Goal: Share content: Share content

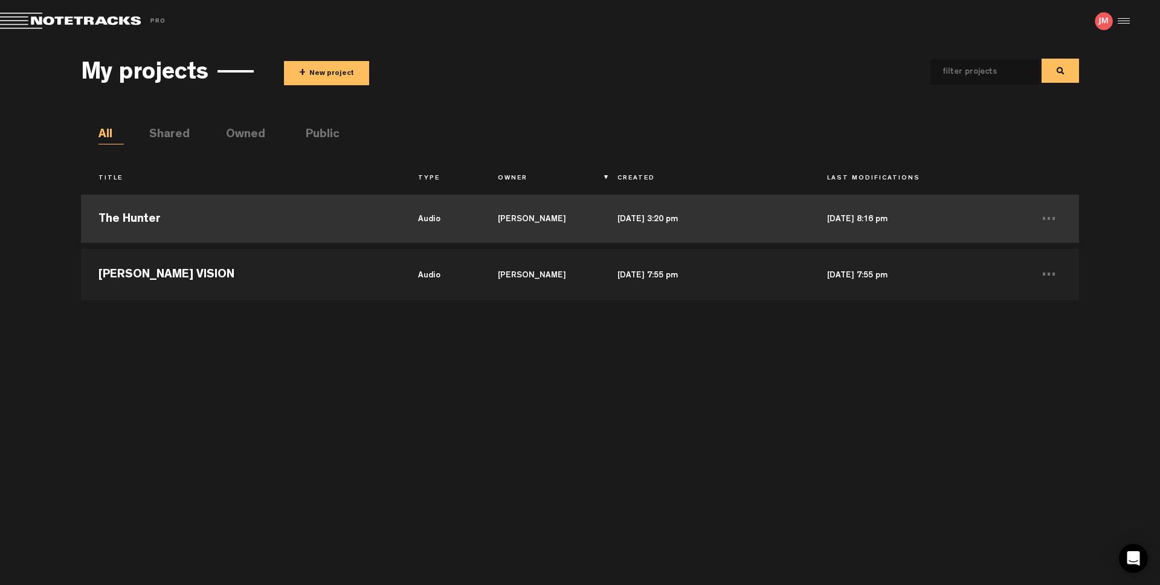
click at [134, 215] on td "The Hunter" at bounding box center [240, 219] width 319 height 54
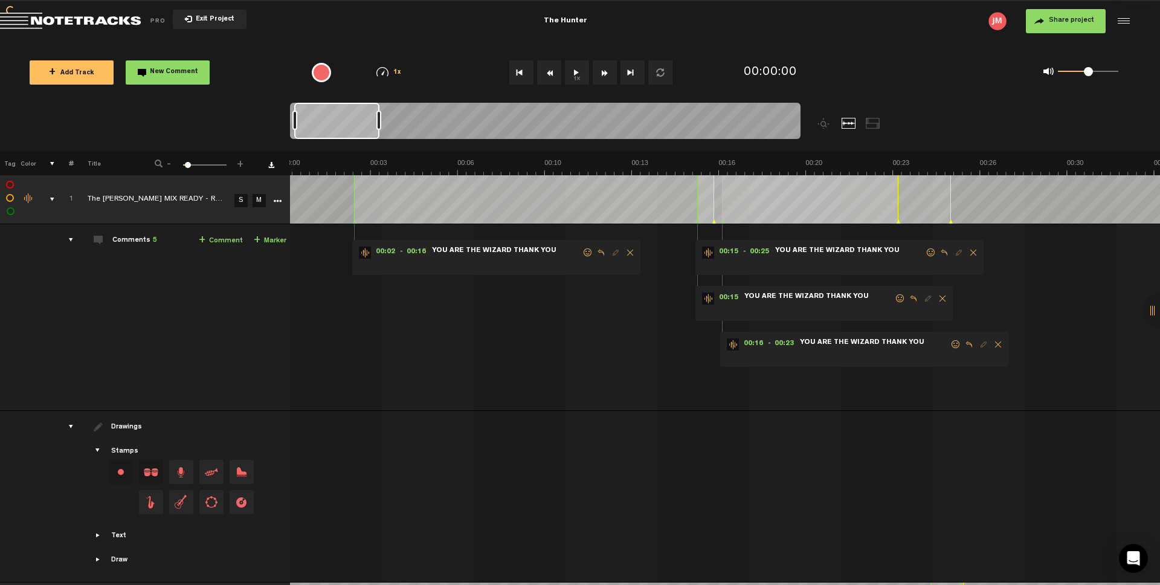
scroll to position [0, 4341]
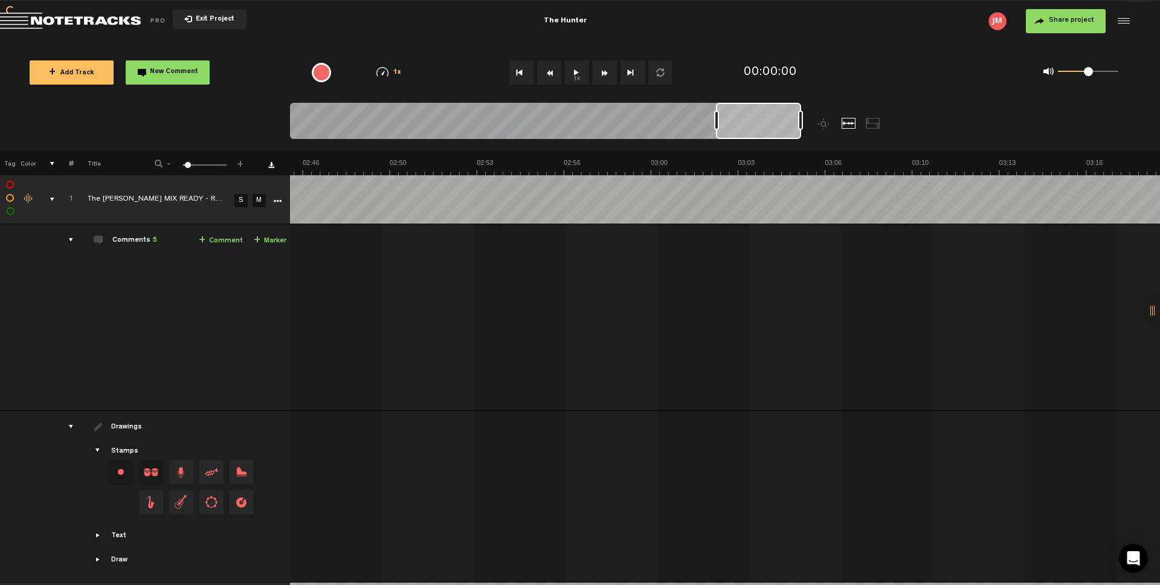
drag, startPoint x: 374, startPoint y: 121, endPoint x: 917, endPoint y: 115, distance: 543.3
click at [917, 115] on div at bounding box center [609, 127] width 638 height 48
click at [48, 196] on div "comments, stamps & drawings" at bounding box center [47, 199] width 19 height 12
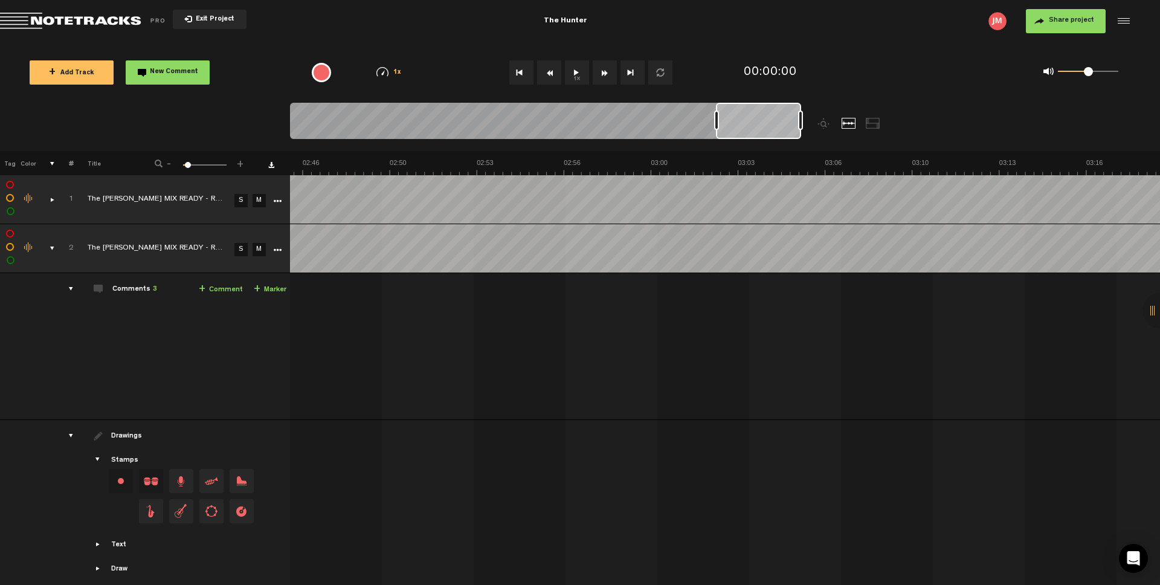
click at [50, 249] on div "comments, stamps & drawings" at bounding box center [47, 248] width 19 height 12
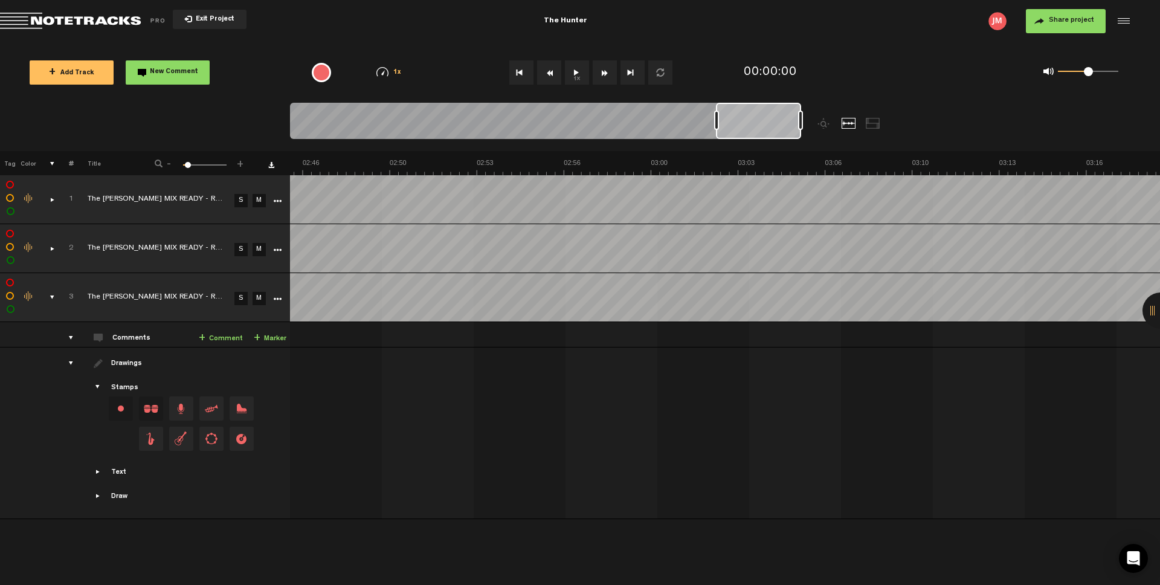
click at [50, 297] on div "comments, stamps & drawings" at bounding box center [47, 297] width 19 height 12
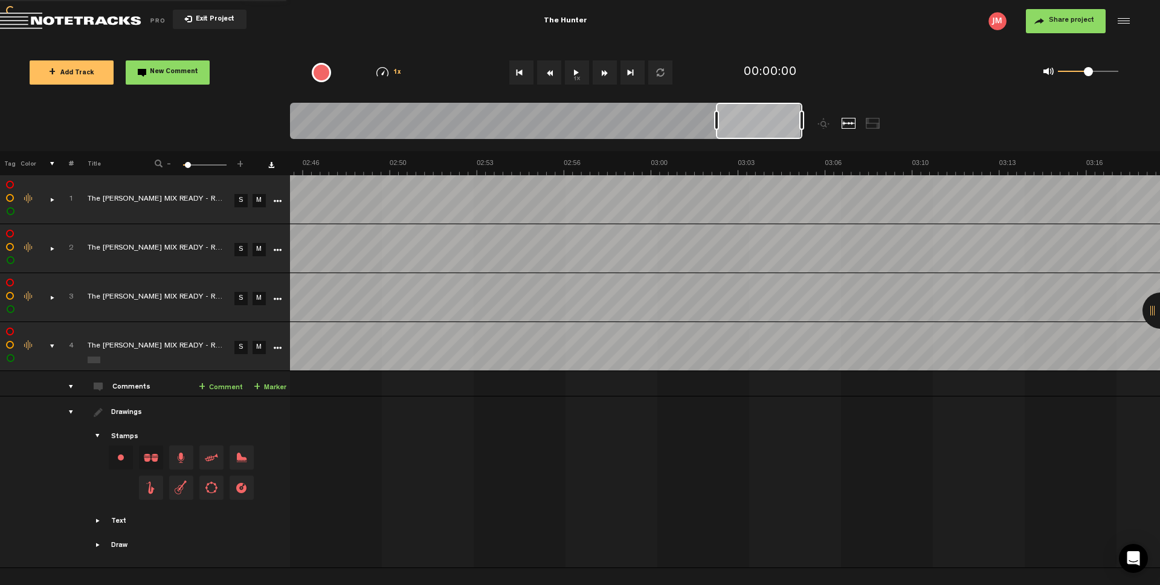
click at [50, 347] on div "comments, stamps & drawings" at bounding box center [47, 346] width 19 height 12
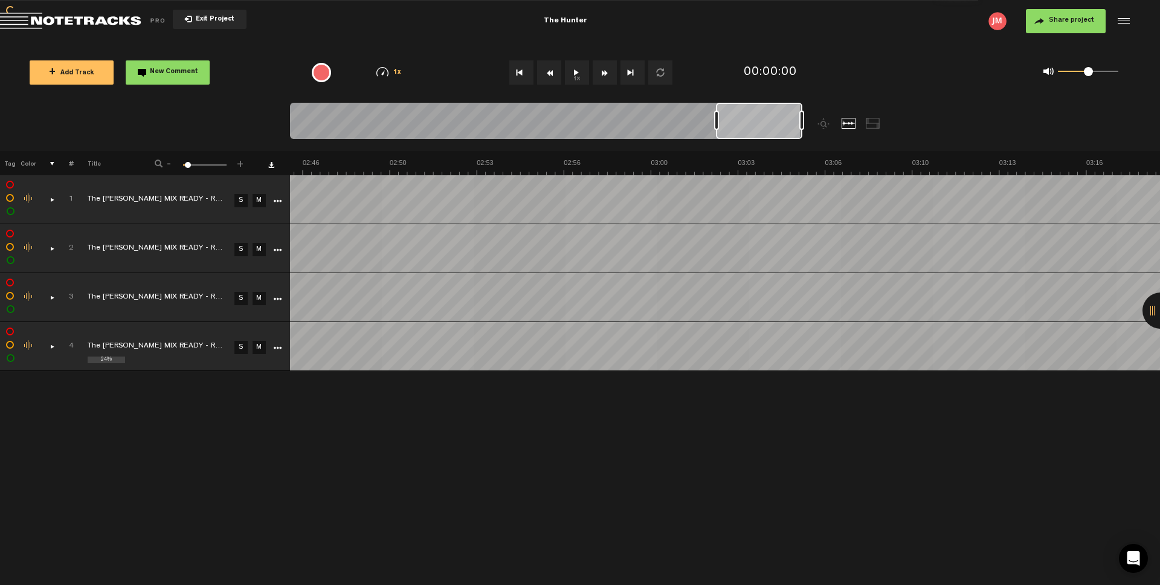
click at [257, 297] on link "M" at bounding box center [259, 298] width 13 height 13
click at [261, 251] on link "M" at bounding box center [259, 249] width 13 height 13
click at [260, 197] on link "M" at bounding box center [259, 200] width 13 height 13
click at [1056, 19] on span "Share project" at bounding box center [1071, 20] width 45 height 7
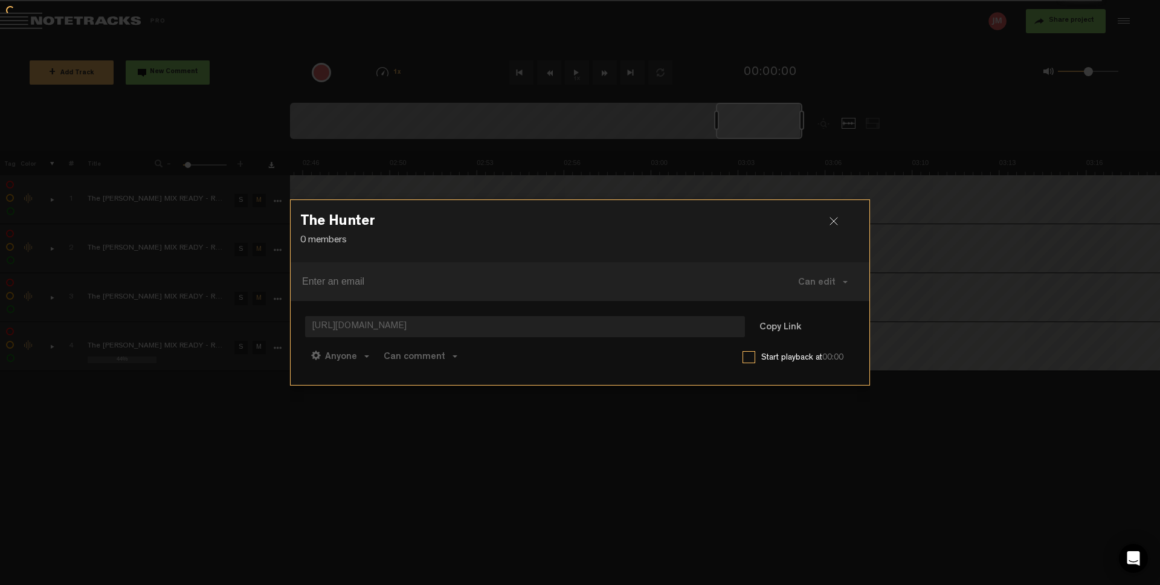
drag, startPoint x: 747, startPoint y: 358, endPoint x: 775, endPoint y: 360, distance: 27.9
click at [747, 358] on label at bounding box center [749, 357] width 13 height 12
click at [0, 0] on input "checkbox" at bounding box center [0, 0] width 0 height 0
click at [779, 321] on button "Copy Link" at bounding box center [780, 327] width 66 height 24
click at [831, 218] on div at bounding box center [839, 226] width 18 height 18
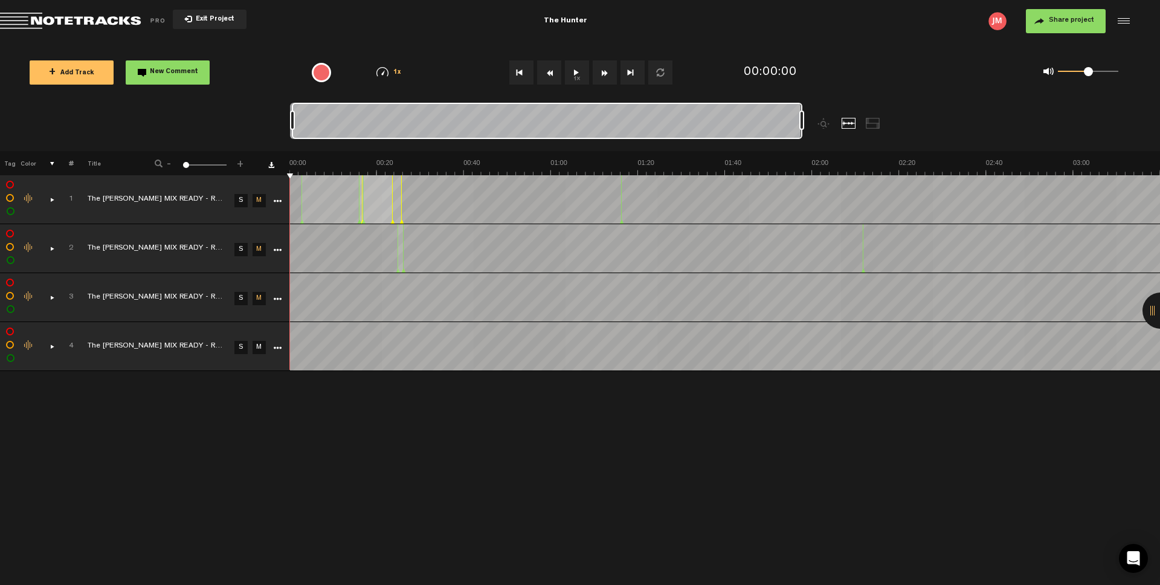
drag, startPoint x: 715, startPoint y: 120, endPoint x: 180, endPoint y: 129, distance: 534.9
click at [180, 129] on nt-zoom-navigation-bar at bounding box center [580, 127] width 1160 height 48
